Goal: Transaction & Acquisition: Book appointment/travel/reservation

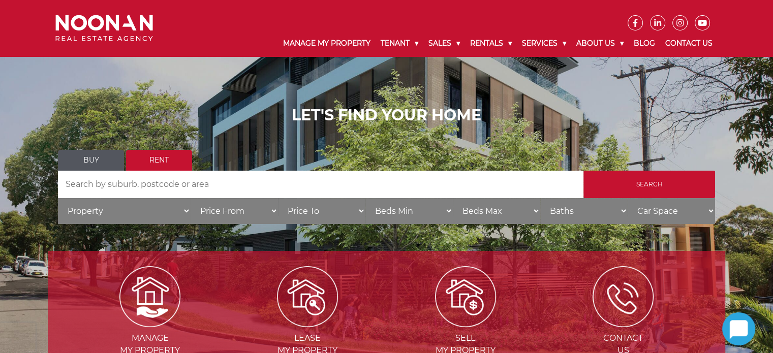
scroll to position [51, 0]
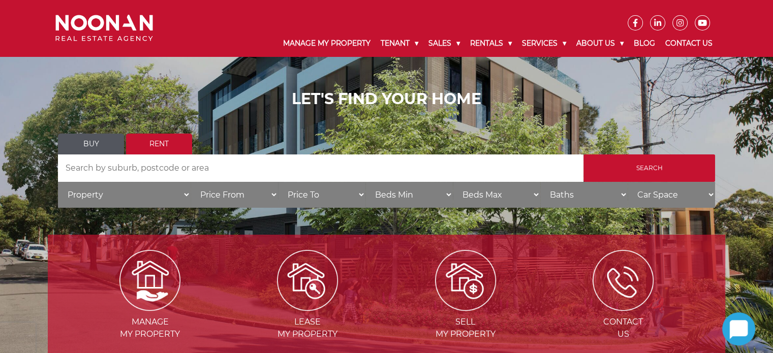
click at [319, 193] on select "Price To $50 $100 $150 $200 $250 $300 $350 $400 $450 $500 $550 $600 $650 $700 $…" at bounding box center [321, 195] width 87 height 26
select select "800"
click at [278, 182] on select "Price To $50 $100 $150 $200 $250 $300 $350 $400 $450 $500 $550 $600 $650 $700 $…" at bounding box center [321, 195] width 87 height 26
click at [252, 197] on select "Price From $50 $100 $150 $200 $250 $300 $350 $400 $450 $500 $550 $600 $650 $700…" at bounding box center [234, 195] width 87 height 26
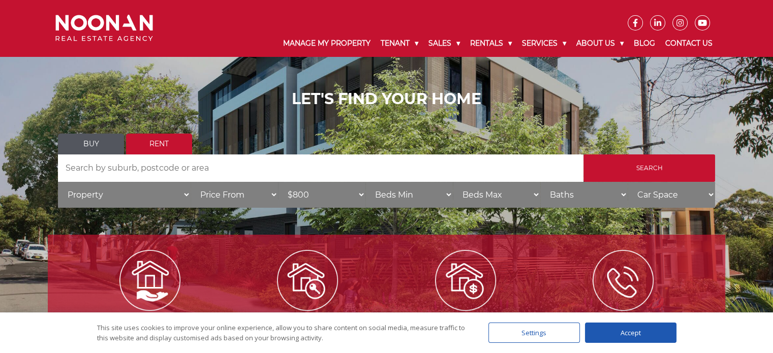
select select "600"
click at [191, 182] on select "Price From $50 $100 $150 $200 $250 $300 $350 $400 $450 $500 $550 $600 $650 $700…" at bounding box center [234, 195] width 87 height 26
click at [136, 191] on select "Property House Unit Apartment Other Villa Duplex Semi-detached Townhouse Terrac…" at bounding box center [124, 195] width 133 height 26
click at [137, 166] on input "Search by Address" at bounding box center [321, 168] width 526 height 27
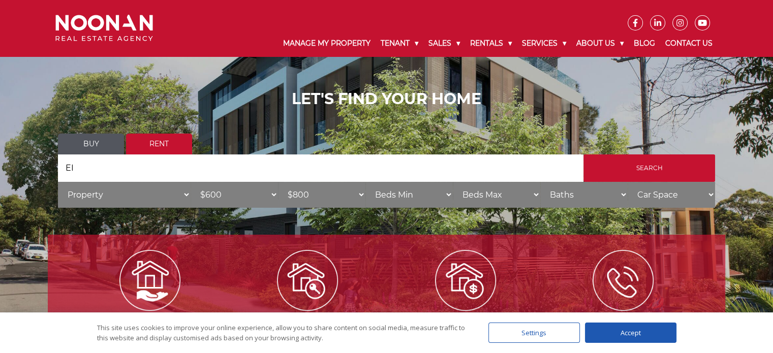
type input "E"
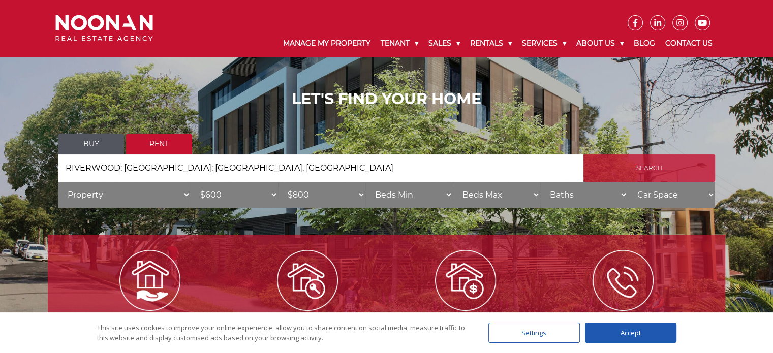
type input "RIVERWOOD; PEAKHURST; OATLEY, MORTDALE"
click at [606, 174] on input "Search" at bounding box center [650, 168] width 132 height 27
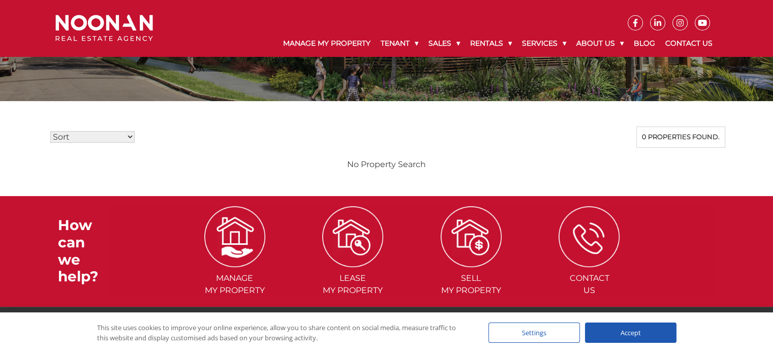
scroll to position [203, 0]
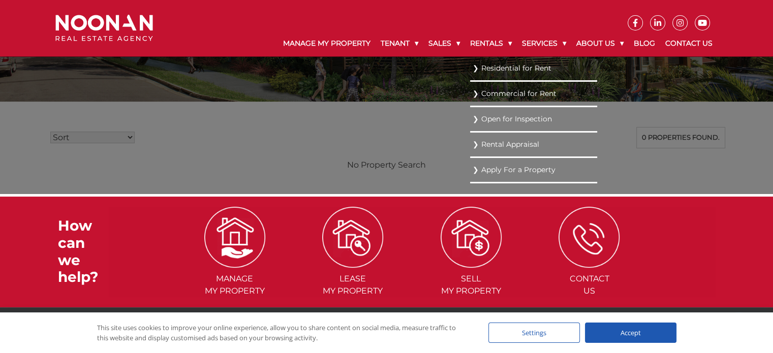
click at [477, 63] on link "Residential for Rent" at bounding box center [534, 69] width 122 height 14
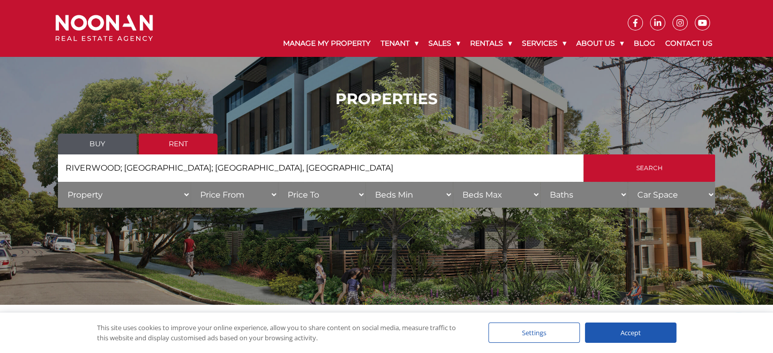
drag, startPoint x: 295, startPoint y: 175, endPoint x: 47, endPoint y: 182, distance: 248.2
click at [55, 180] on div "PROPERTIES Buy Rent Search Search by Address RIVERWOOD; PEAKHURST; OATLEY, MORT…" at bounding box center [387, 153] width 678 height 156
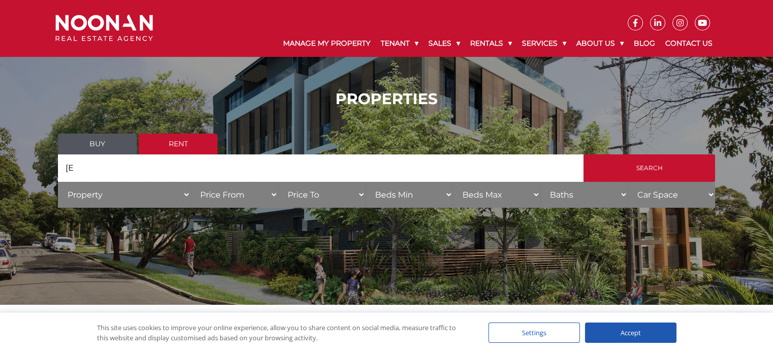
type input "["
type input "PEAKHURST"
click at [425, 197] on select "Beds Min 1 + 2 + 3 + 4 + 5 + 6 + 7 + 8 + 9 + 10 +" at bounding box center [409, 195] width 87 height 26
select select "2"
click at [366, 182] on select "Beds Min 1 + 2 + 3 + 4 + 5 + 6 + 7 + 8 + 9 + 10 +" at bounding box center [409, 195] width 87 height 26
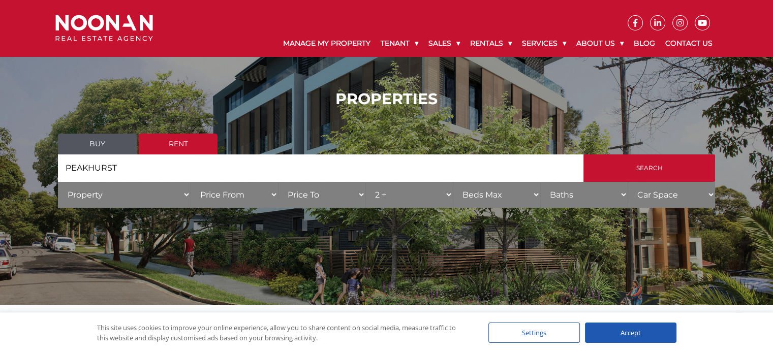
click at [500, 194] on select "Beds Max 1 + 2 + 3 + 4 + 5 + 6 + 7 + 8 + 9 + 10 +" at bounding box center [496, 195] width 87 height 26
select select "3"
click at [453, 182] on select "Beds Max 1 + 2 + 3 + 4 + 5 + 6 + 7 + 8 + 9 + 10 +" at bounding box center [496, 195] width 87 height 26
click at [670, 196] on select "Car Space 1 + 2 + 3 +" at bounding box center [671, 195] width 87 height 26
select select "1"
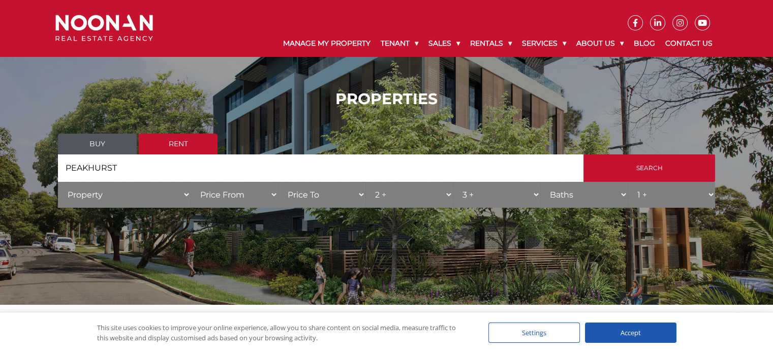
click at [628, 182] on select "Car Space 1 + 2 + 3 +" at bounding box center [671, 195] width 87 height 26
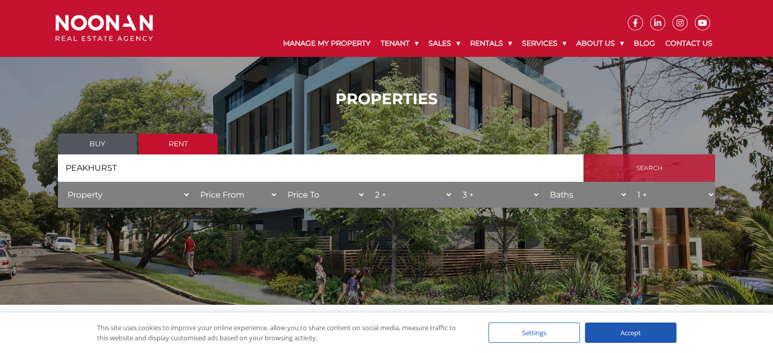
click at [639, 169] on input "Search" at bounding box center [650, 168] width 132 height 27
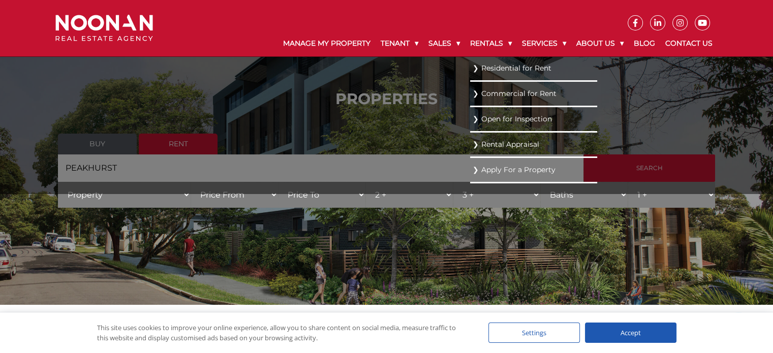
click at [473, 118] on link "Open for Inspection" at bounding box center [534, 119] width 122 height 14
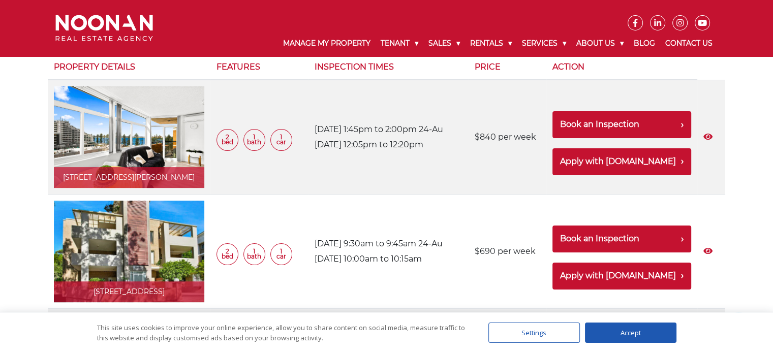
scroll to position [203, 0]
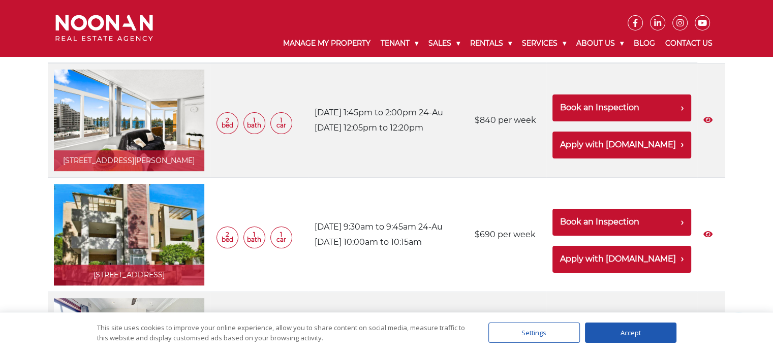
click at [161, 234] on link at bounding box center [129, 235] width 150 height 102
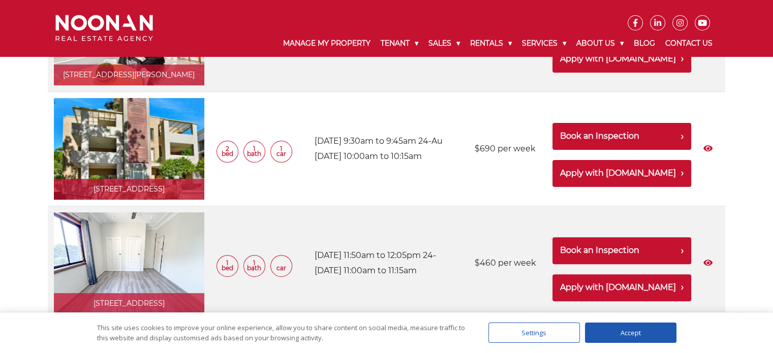
scroll to position [305, 0]
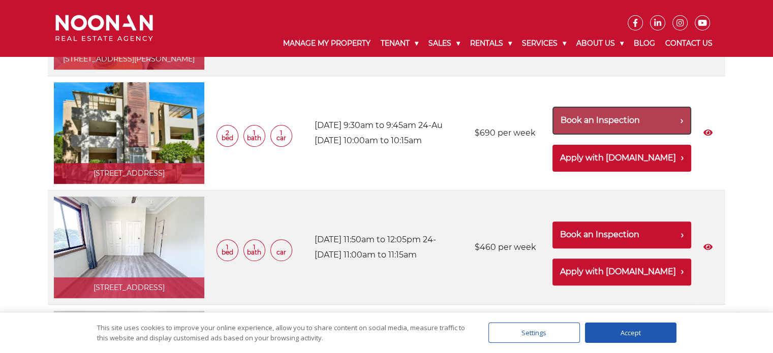
click at [633, 120] on button "Book an Inspection" at bounding box center [622, 121] width 139 height 28
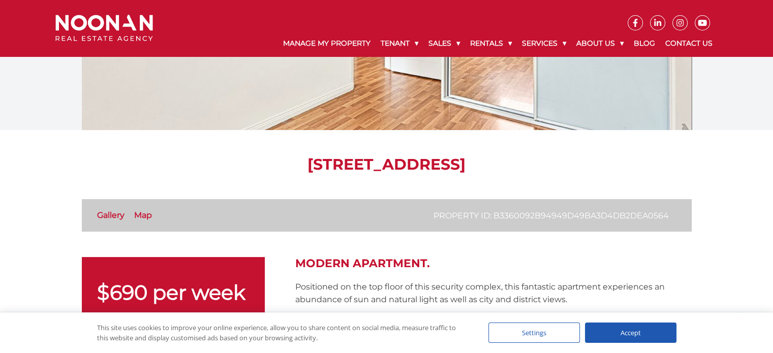
scroll to position [203, 0]
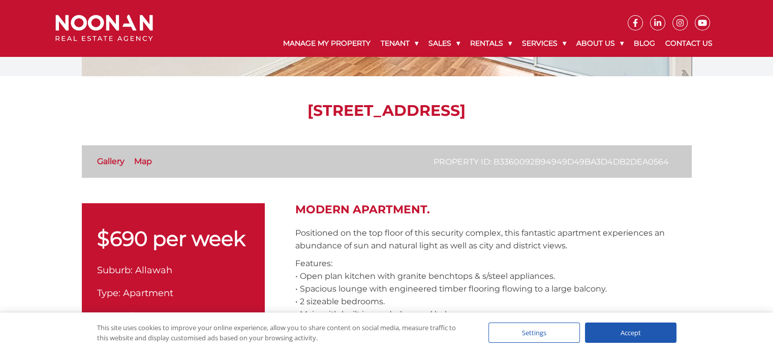
drag, startPoint x: 202, startPoint y: 110, endPoint x: 487, endPoint y: 111, distance: 284.7
click at [487, 111] on h1 "[STREET_ADDRESS]" at bounding box center [387, 111] width 610 height 18
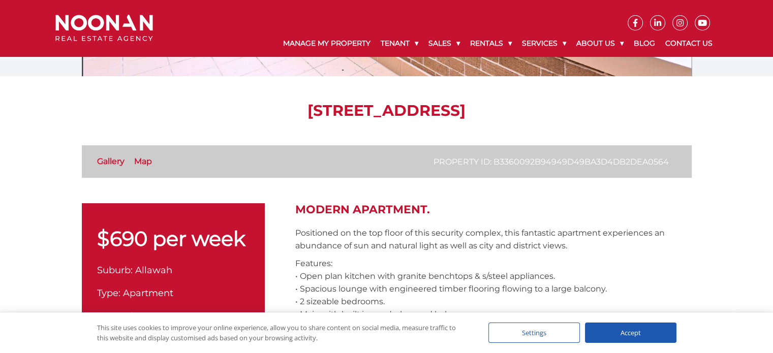
copy h1 "12/8-10 Rutland Street, Allawah"
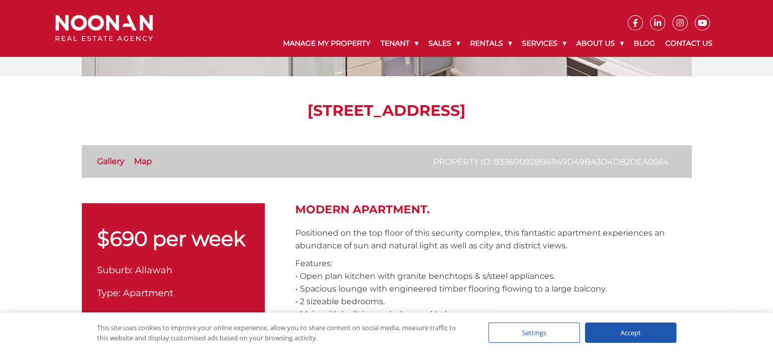
drag, startPoint x: 114, startPoint y: 155, endPoint x: 109, endPoint y: 157, distance: 5.7
click at [113, 155] on ul "Property ID: b3360092b94949d49ba3d4db2dea0564 Gallery Map" at bounding box center [387, 161] width 610 height 33
click at [109, 159] on link "Gallery" at bounding box center [110, 162] width 27 height 10
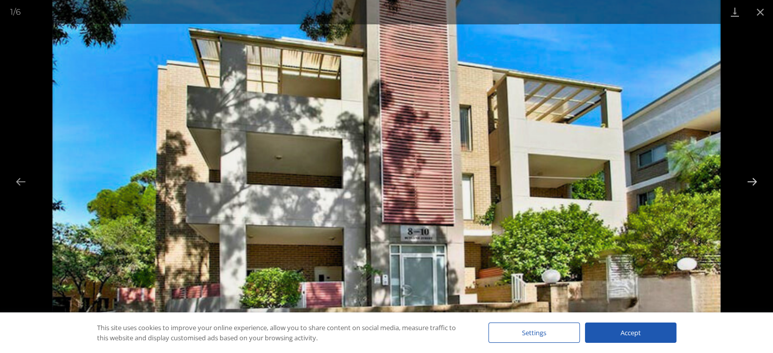
click at [751, 186] on button "Next slide" at bounding box center [752, 182] width 21 height 20
click at [751, 176] on button "Next slide" at bounding box center [752, 182] width 21 height 20
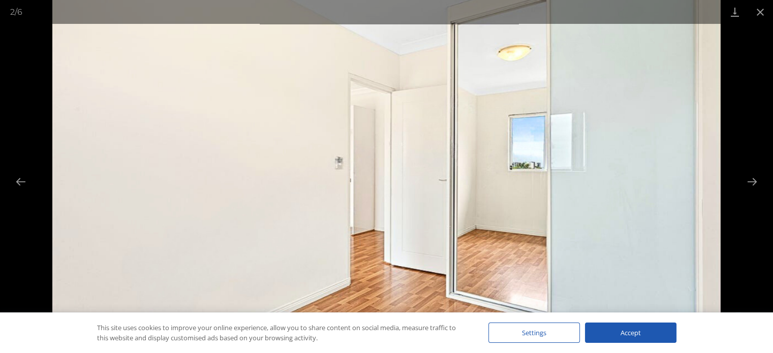
click at [606, 337] on div "Accept" at bounding box center [631, 333] width 92 height 20
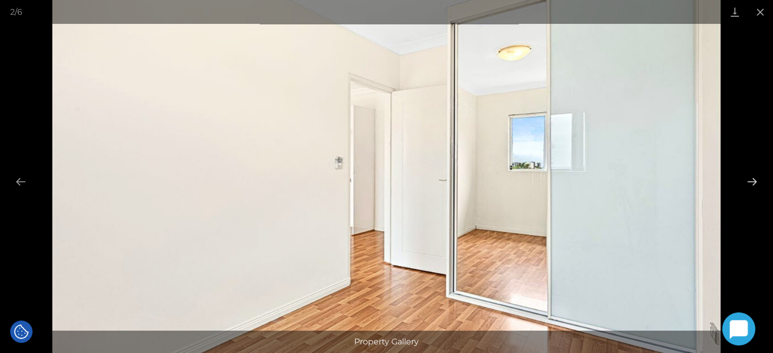
click at [753, 181] on button "Next slide" at bounding box center [752, 182] width 21 height 20
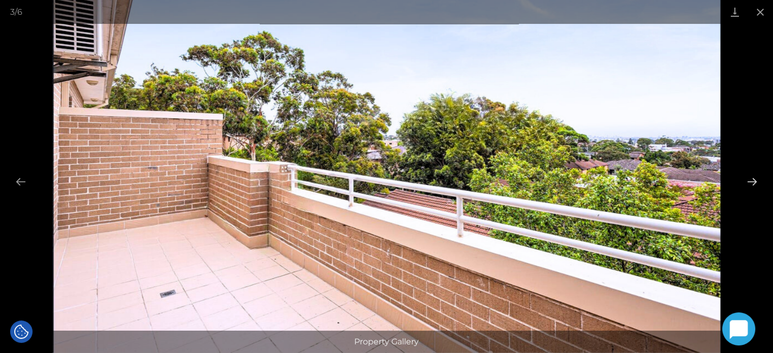
click at [753, 181] on button "Next slide" at bounding box center [752, 182] width 21 height 20
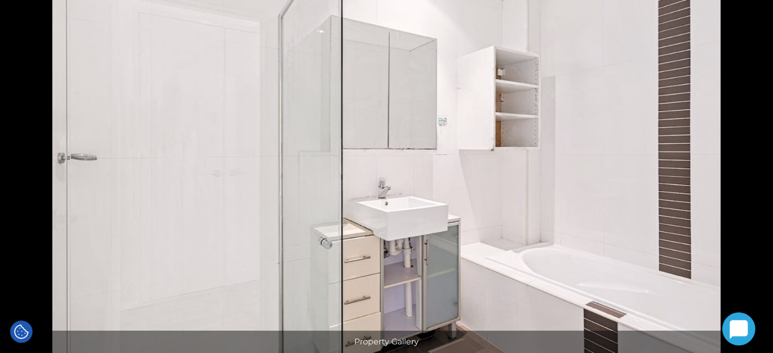
click at [753, 181] on button "Next slide" at bounding box center [757, 182] width 21 height 20
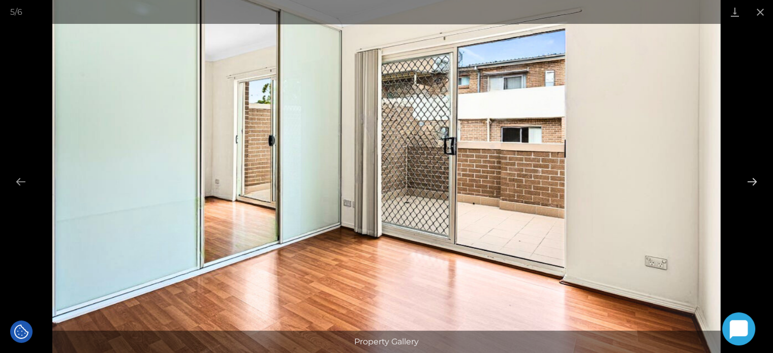
click at [753, 181] on button "Next slide" at bounding box center [752, 182] width 21 height 20
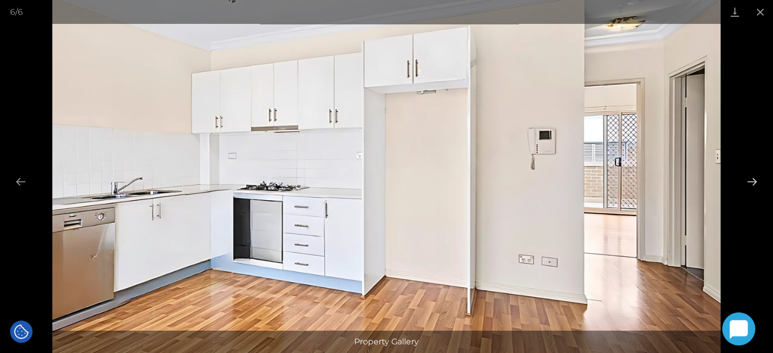
click at [753, 180] on button "Next slide" at bounding box center [752, 182] width 21 height 20
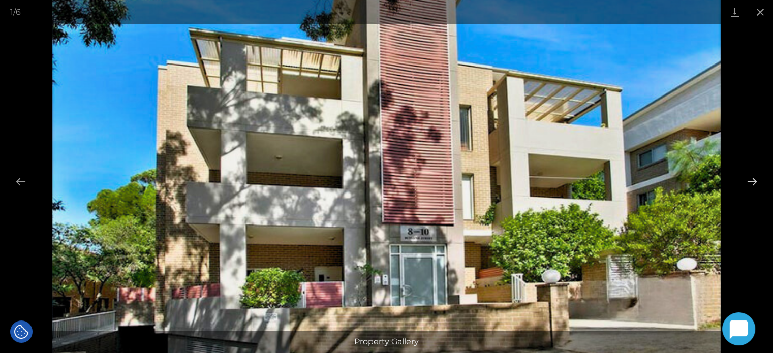
click at [753, 180] on button "Next slide" at bounding box center [752, 182] width 21 height 20
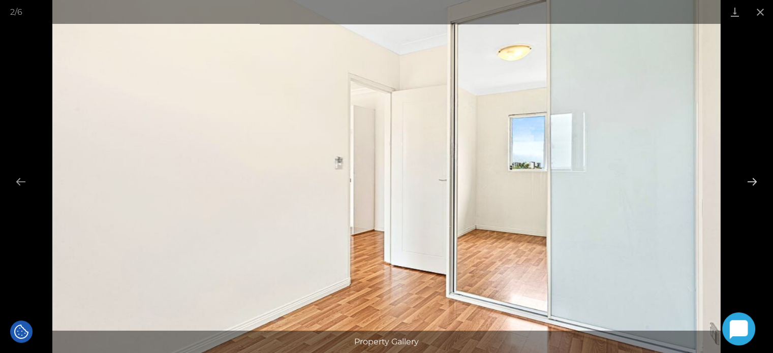
click at [753, 180] on button "Next slide" at bounding box center [752, 182] width 21 height 20
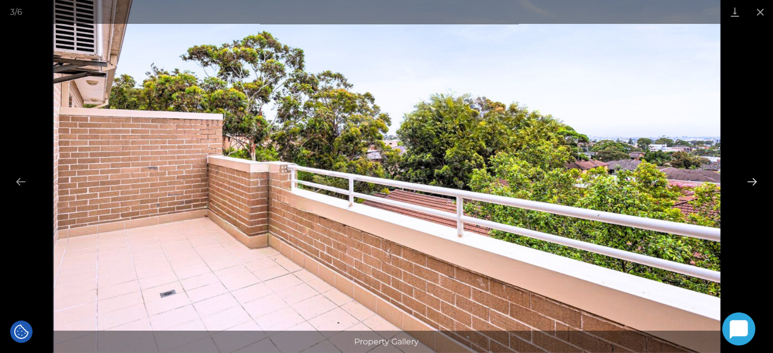
click at [754, 187] on button "Next slide" at bounding box center [752, 182] width 21 height 20
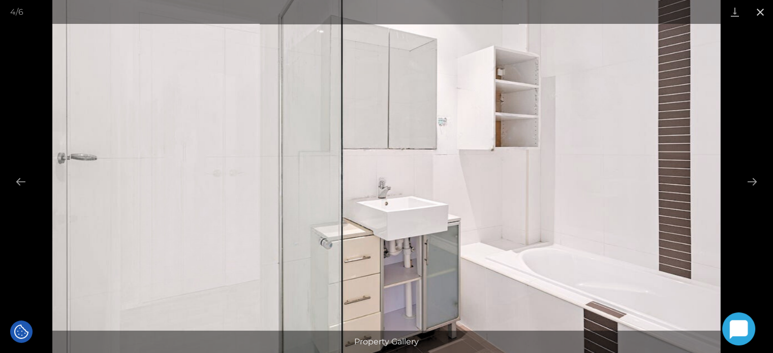
click at [763, 12] on button "Close gallery" at bounding box center [760, 12] width 25 height 24
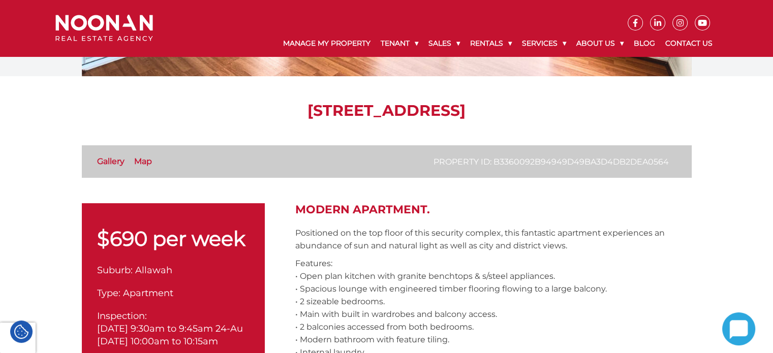
click at [134, 161] on link "Map" at bounding box center [143, 162] width 18 height 10
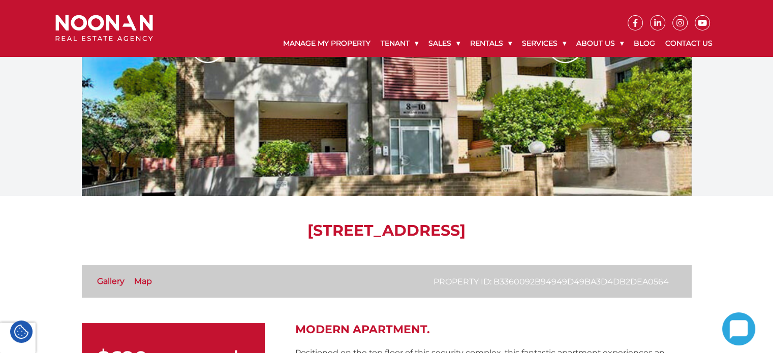
scroll to position [2, 0]
